Goal: Task Accomplishment & Management: Complete application form

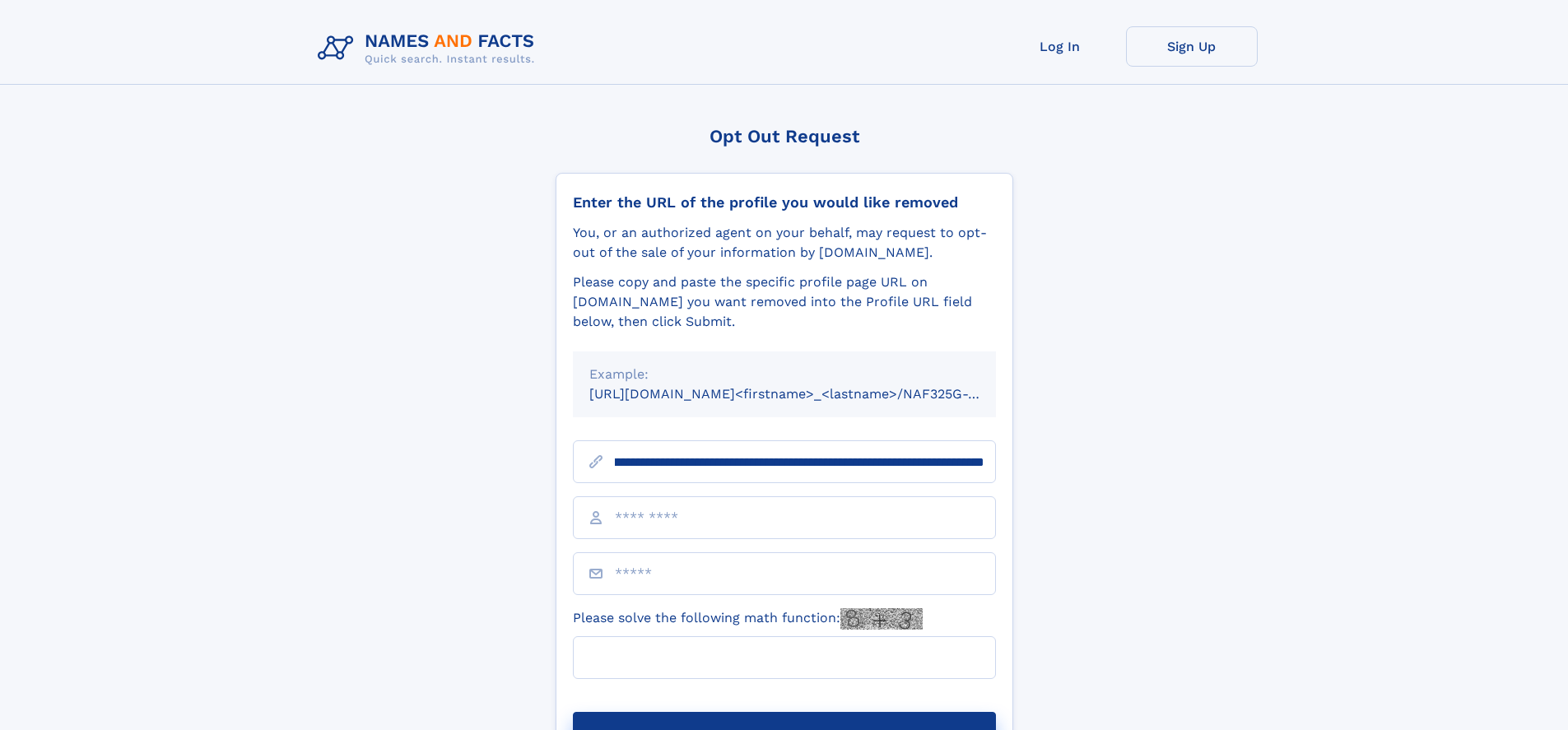
scroll to position [0, 216]
type input "**********"
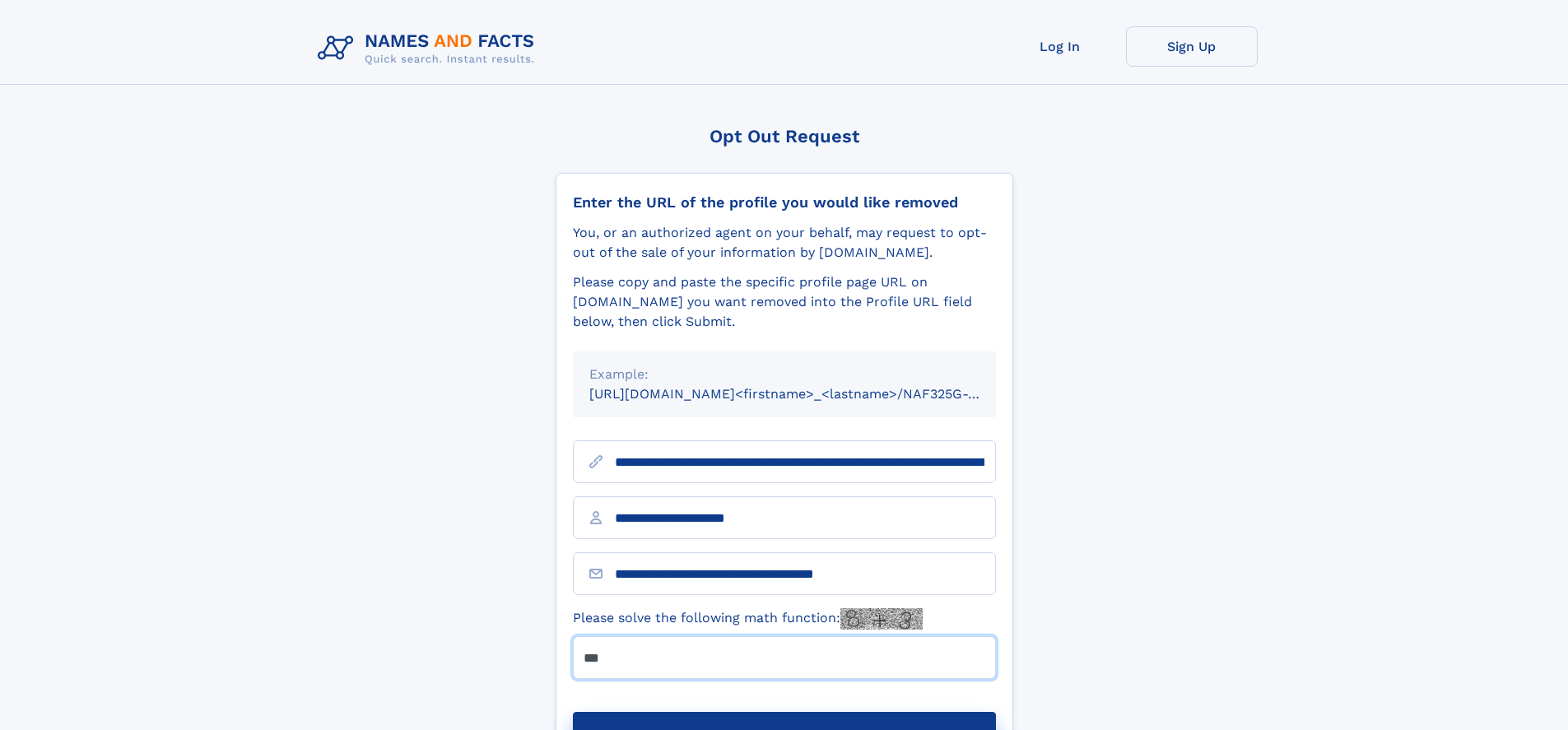
type input "***"
click at [784, 712] on button "Submit Opt Out Request" at bounding box center [784, 738] width 423 height 53
